Goal: Find contact information: Find contact information

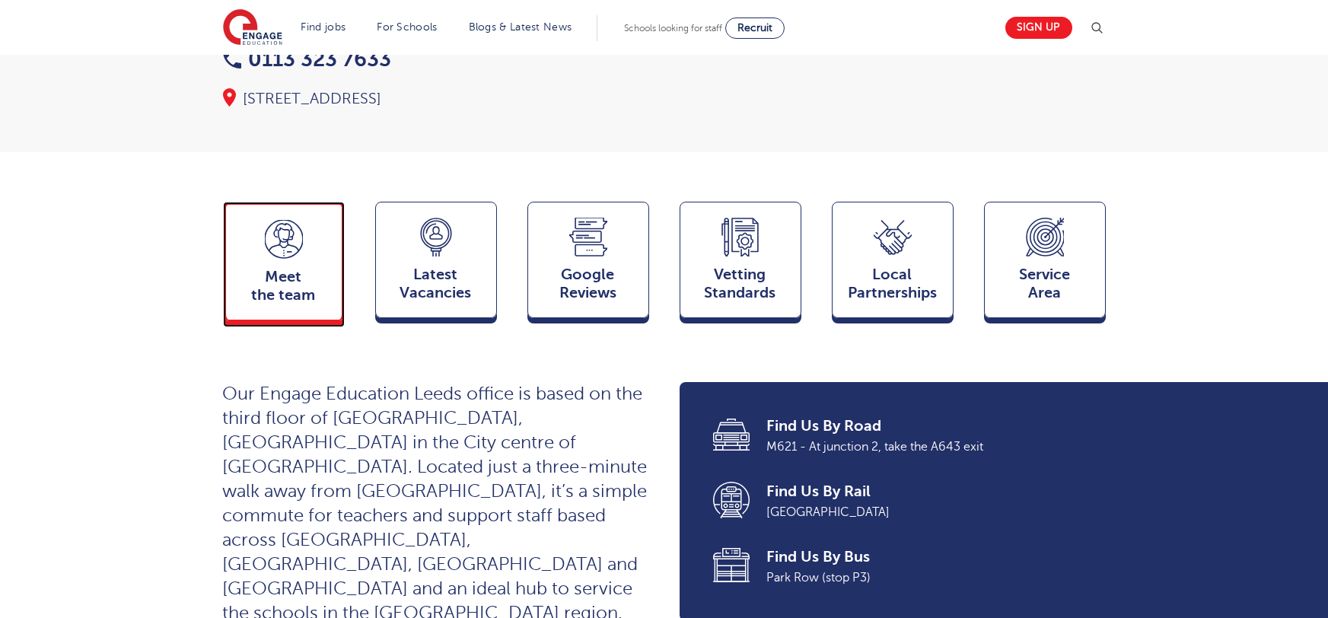
click at [291, 220] on icon at bounding box center [284, 239] width 38 height 39
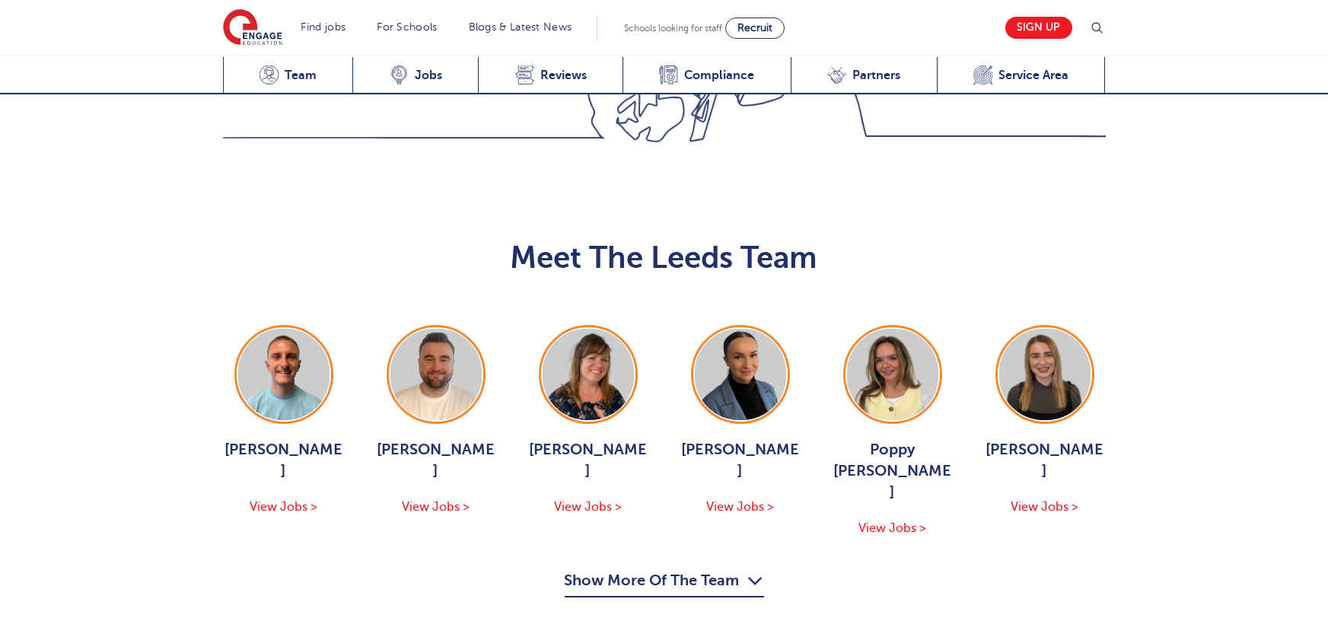
scroll to position [1662, 0]
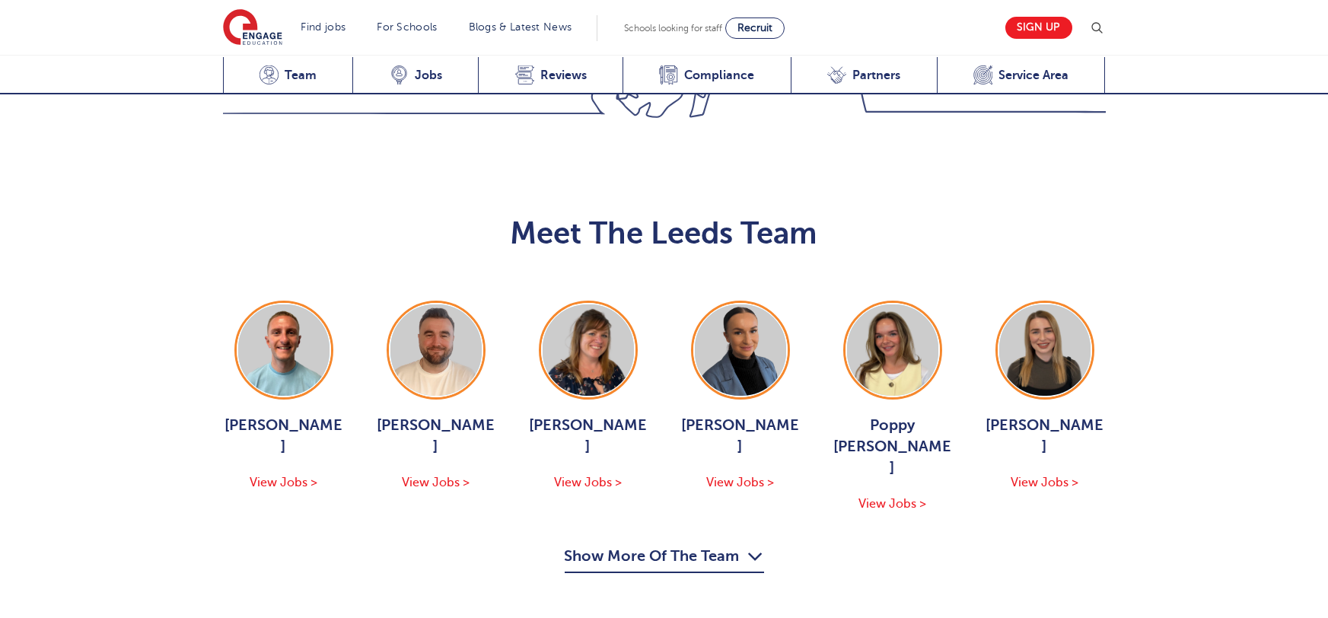
click at [647, 544] on button "Show More Of The Team" at bounding box center [664, 558] width 199 height 29
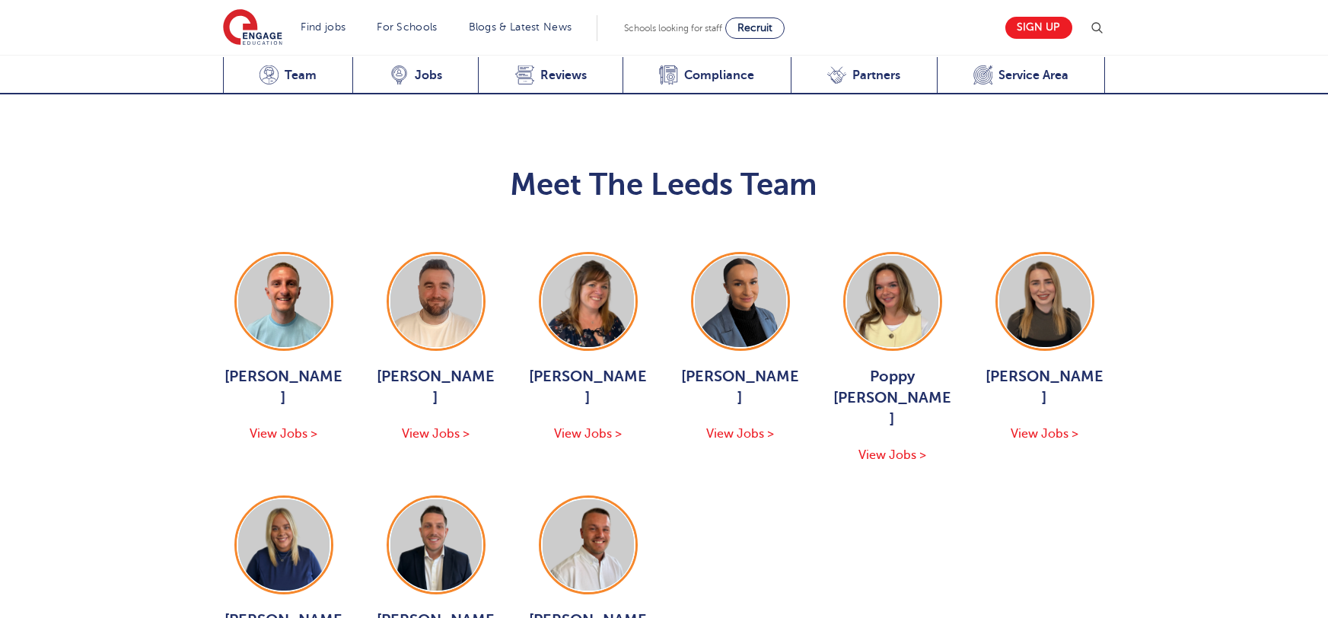
scroll to position [1830, 0]
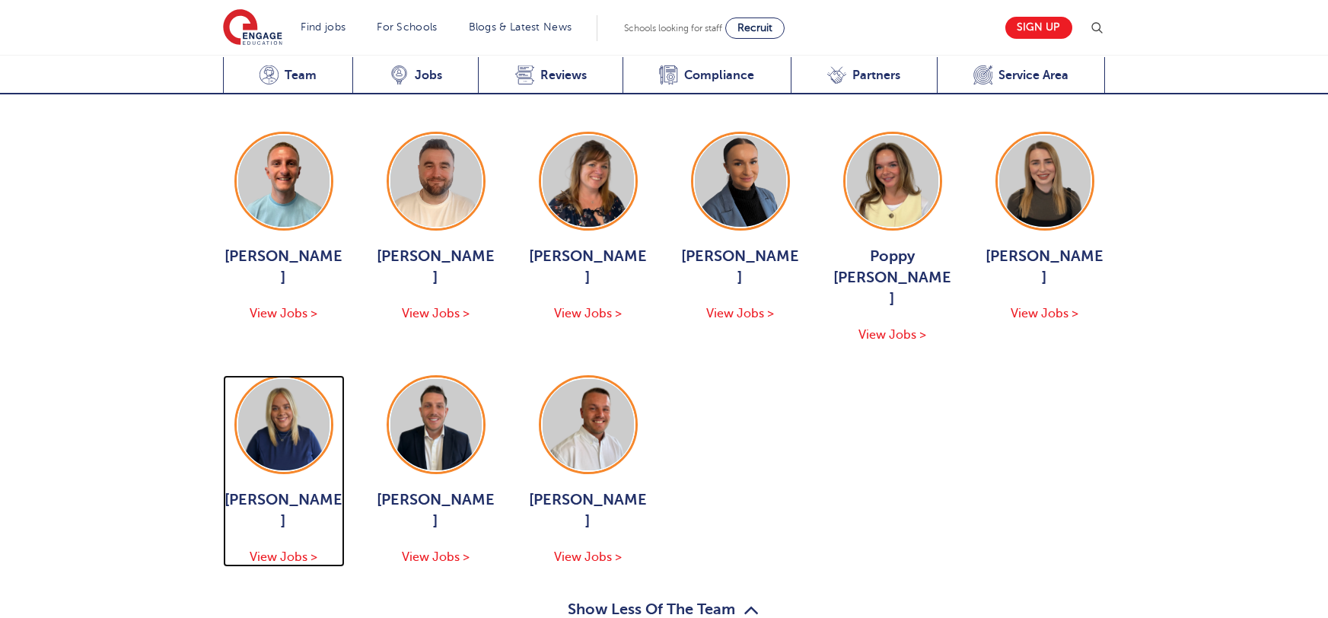
click at [285, 379] on img at bounding box center [283, 424] width 91 height 91
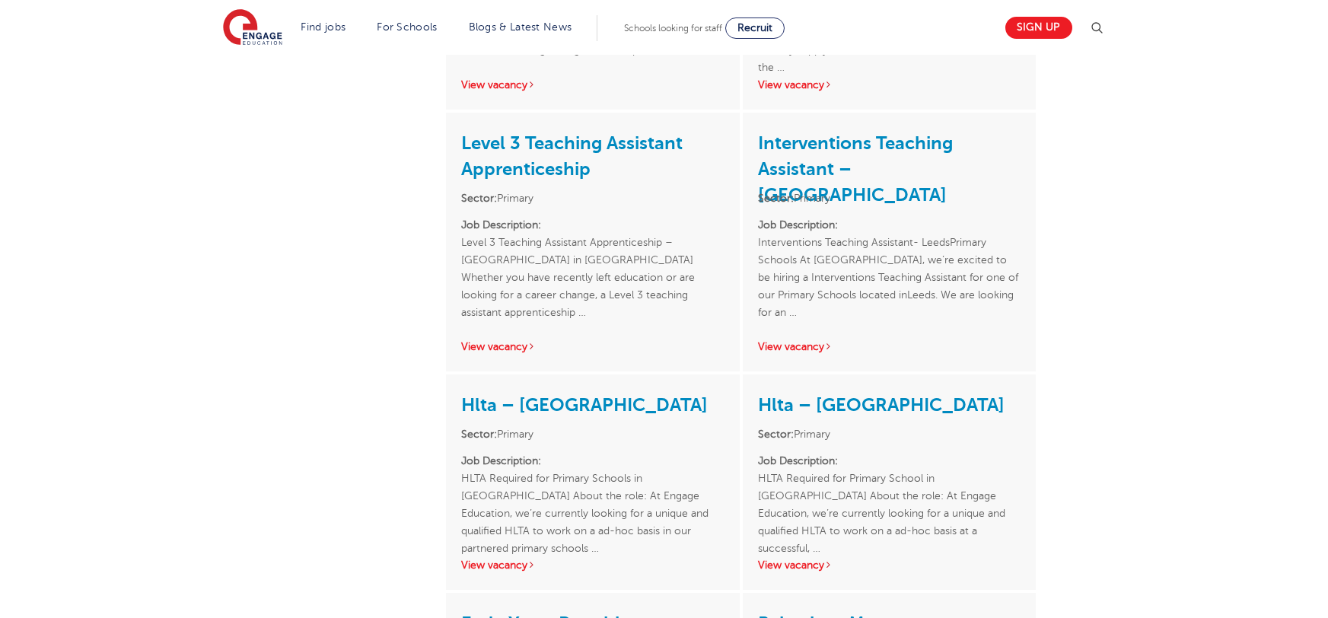
scroll to position [1659, 0]
